Goal: Navigation & Orientation: Find specific page/section

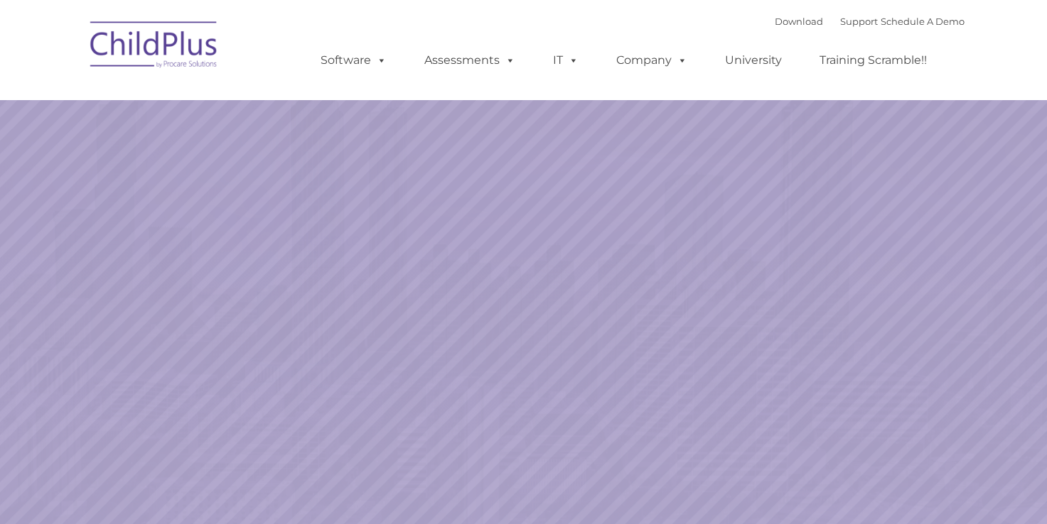
select select "MEDIUM"
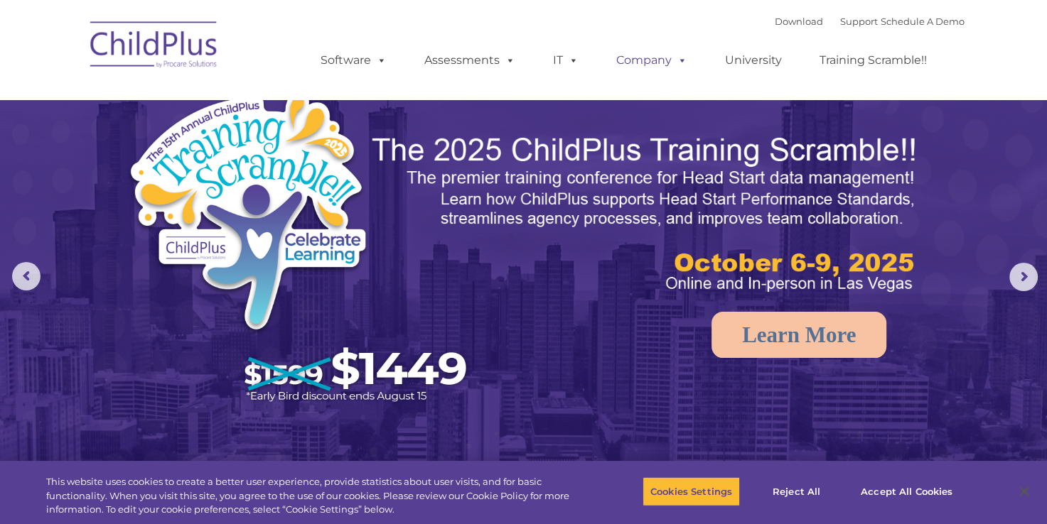
click at [664, 59] on link "Company" at bounding box center [651, 60] width 99 height 28
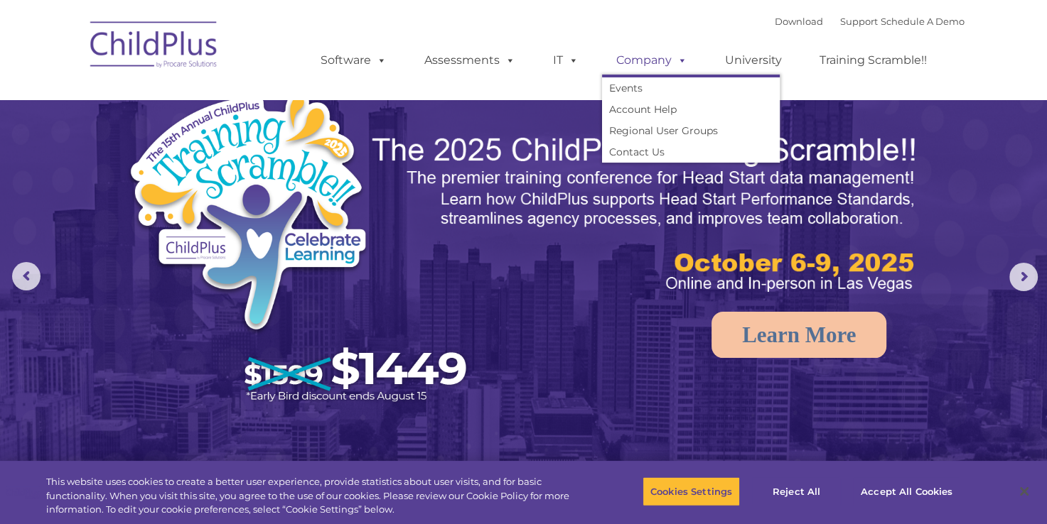
click at [664, 58] on link "Company" at bounding box center [651, 60] width 99 height 28
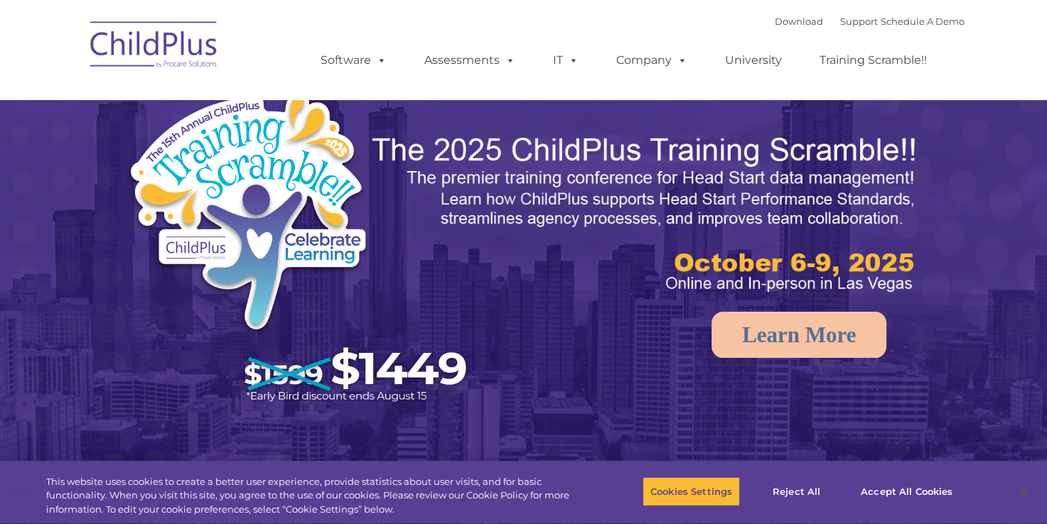
select select "MEDIUM"
click at [123, 53] on img at bounding box center [154, 46] width 142 height 71
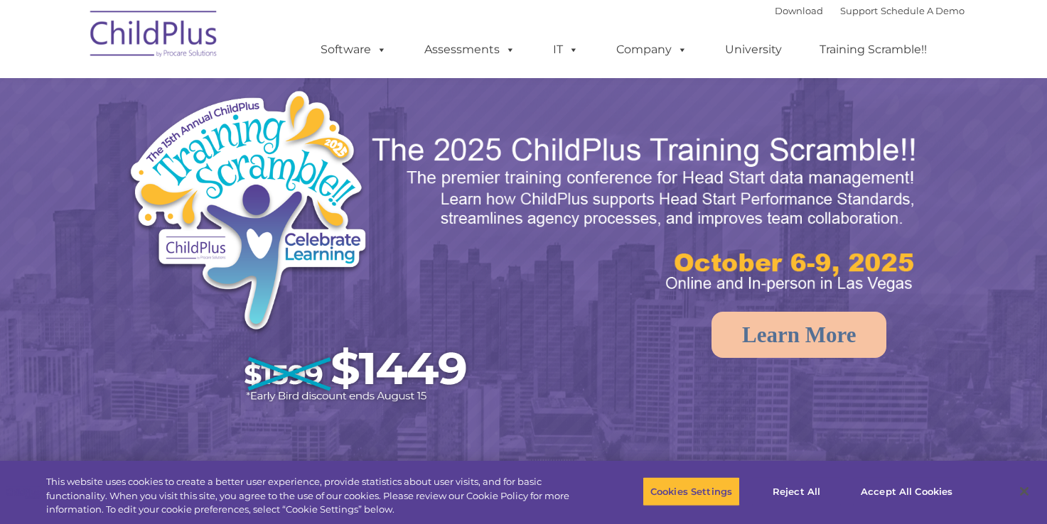
scroll to position [630, 0]
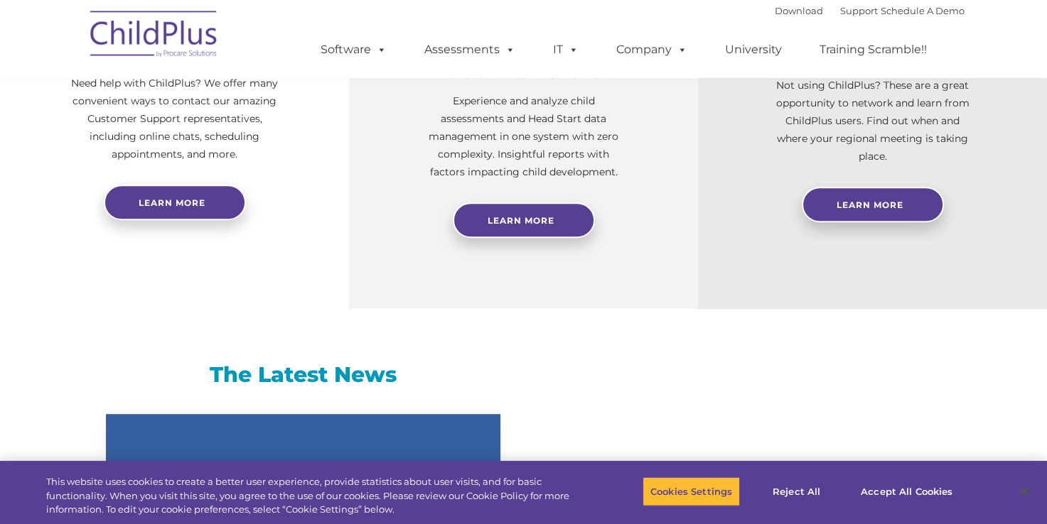
select select "MEDIUM"
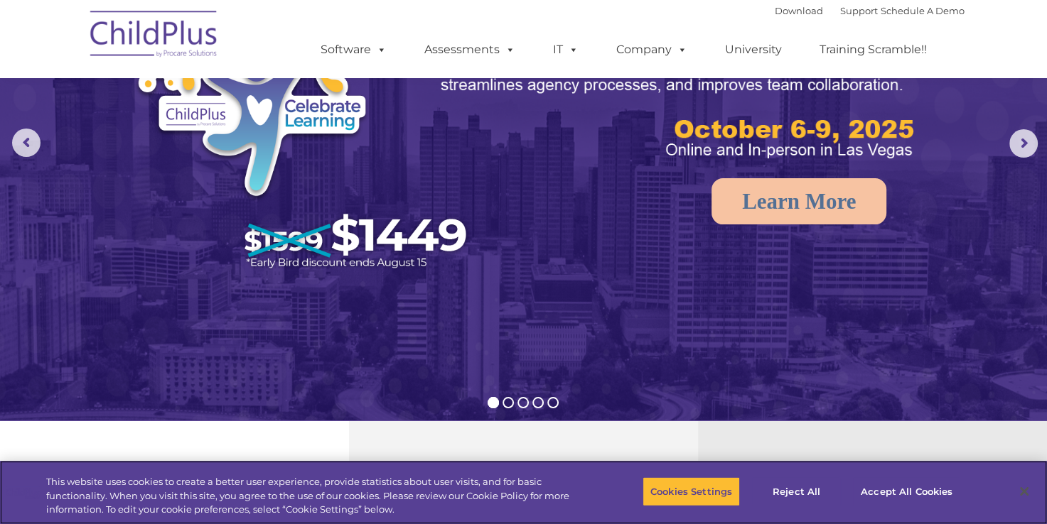
scroll to position [0, 0]
